Goal: Check status: Verify the current state of an ongoing process or item

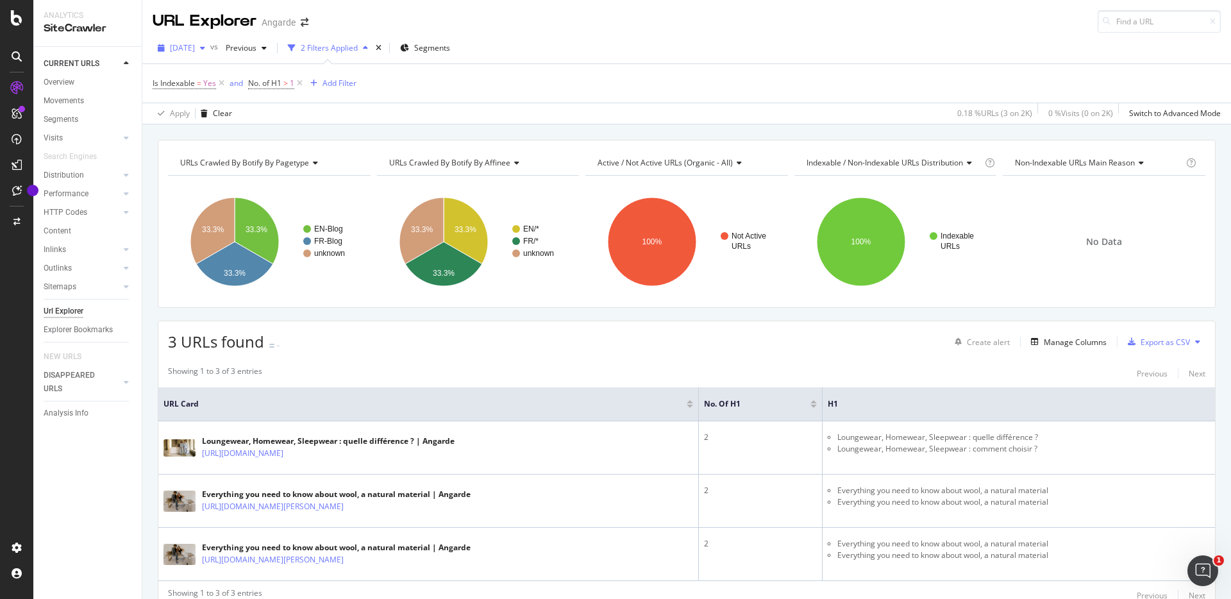
drag, startPoint x: 0, startPoint y: 0, endPoint x: 182, endPoint y: 45, distance: 187.0
click at [181, 45] on span "[DATE]" at bounding box center [182, 47] width 25 height 11
drag, startPoint x: 182, startPoint y: 45, endPoint x: 198, endPoint y: 46, distance: 16.0
click at [195, 46] on span "[DATE]" at bounding box center [182, 47] width 25 height 11
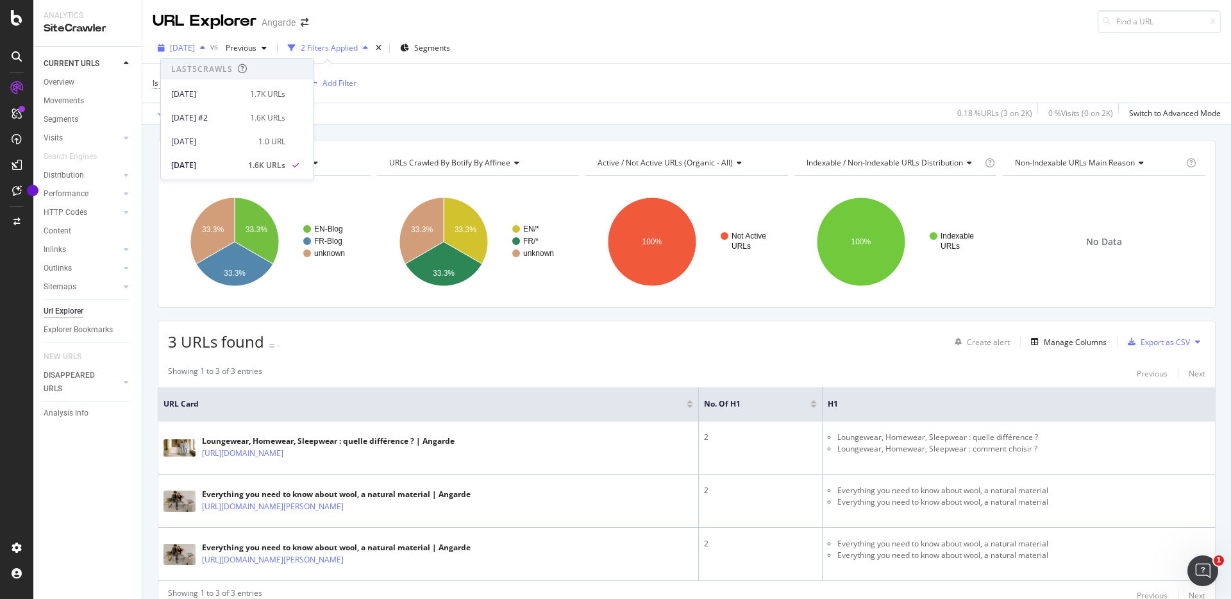
click at [223, 92] on div "[DATE]" at bounding box center [206, 95] width 71 height 12
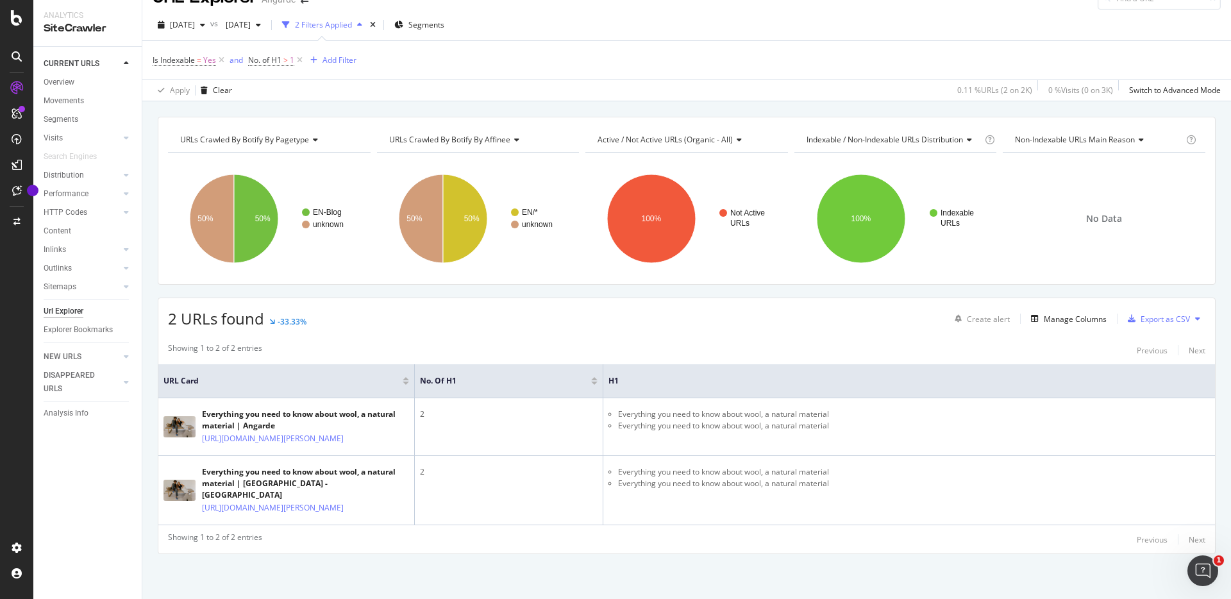
scroll to position [36, 0]
